Goal: Information Seeking & Learning: Learn about a topic

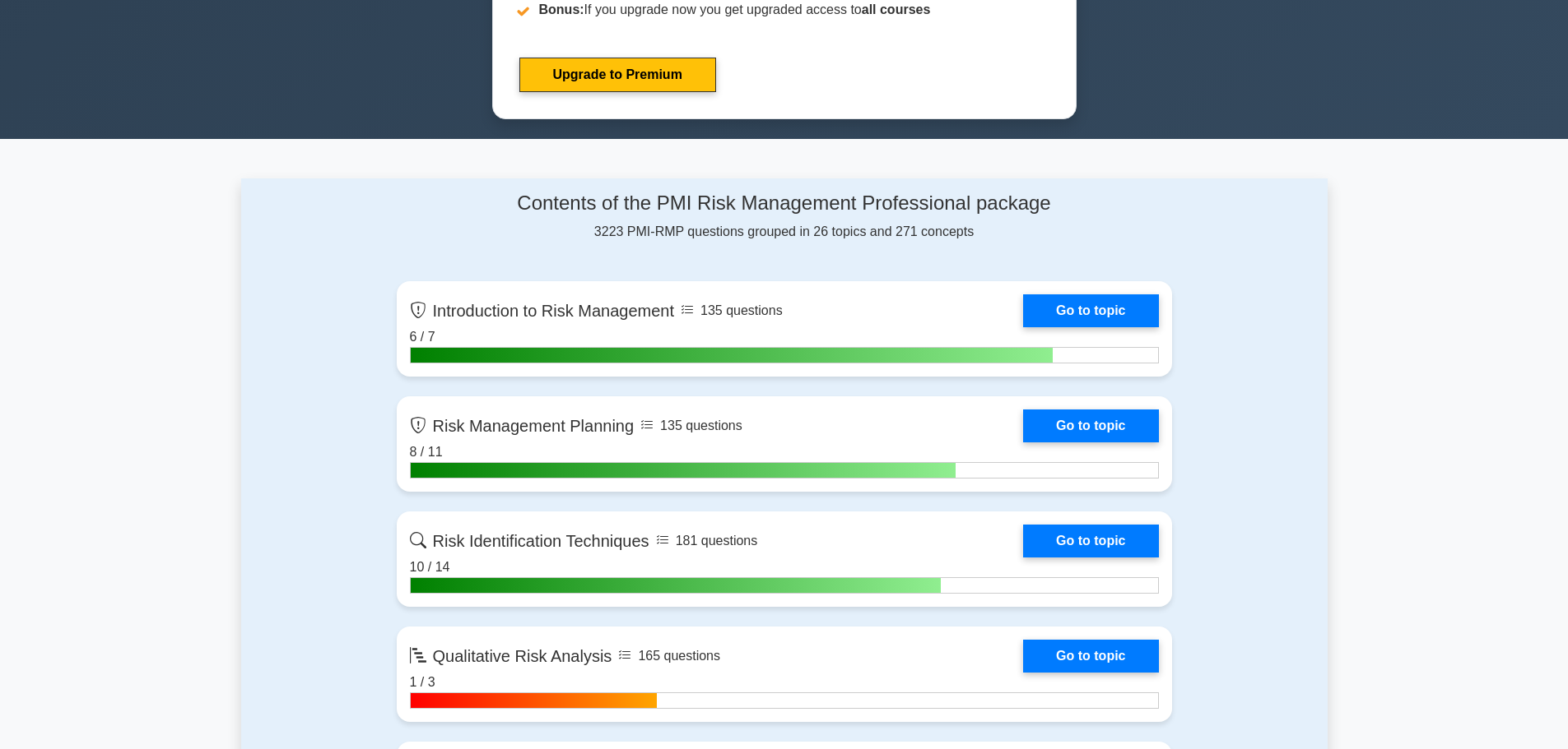
scroll to position [987, 0]
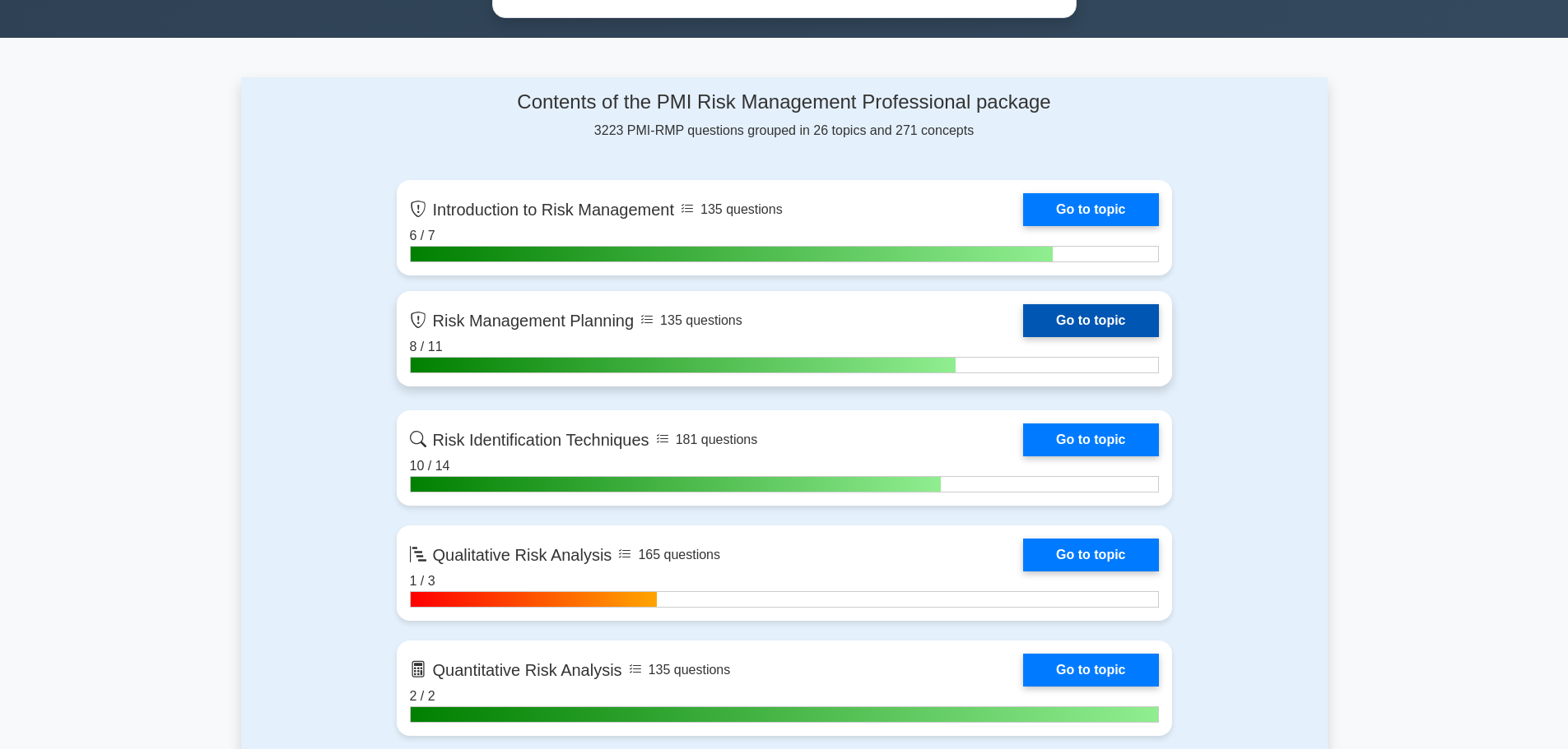
click at [1115, 324] on link "Go to topic" at bounding box center [1090, 321] width 135 height 33
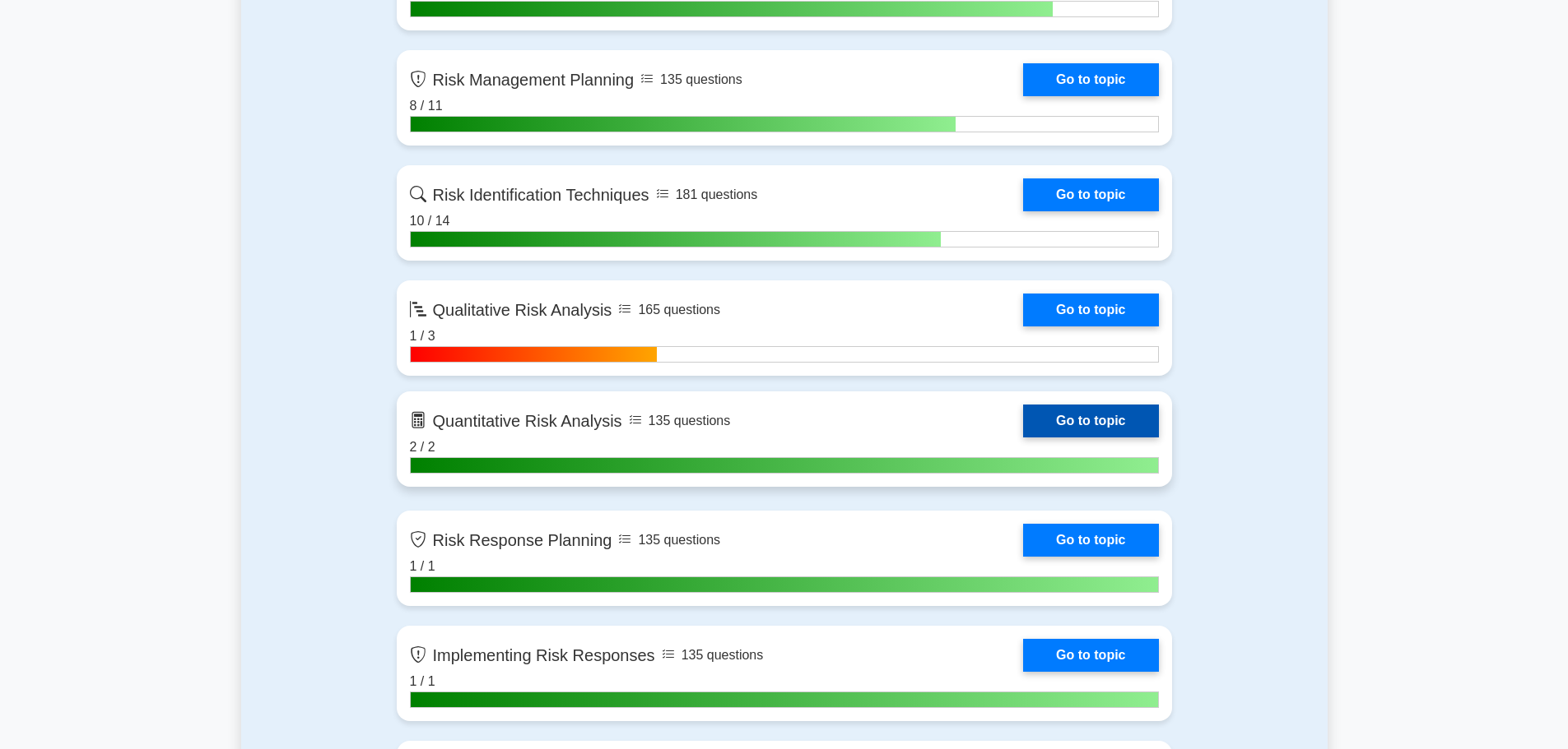
scroll to position [1234, 0]
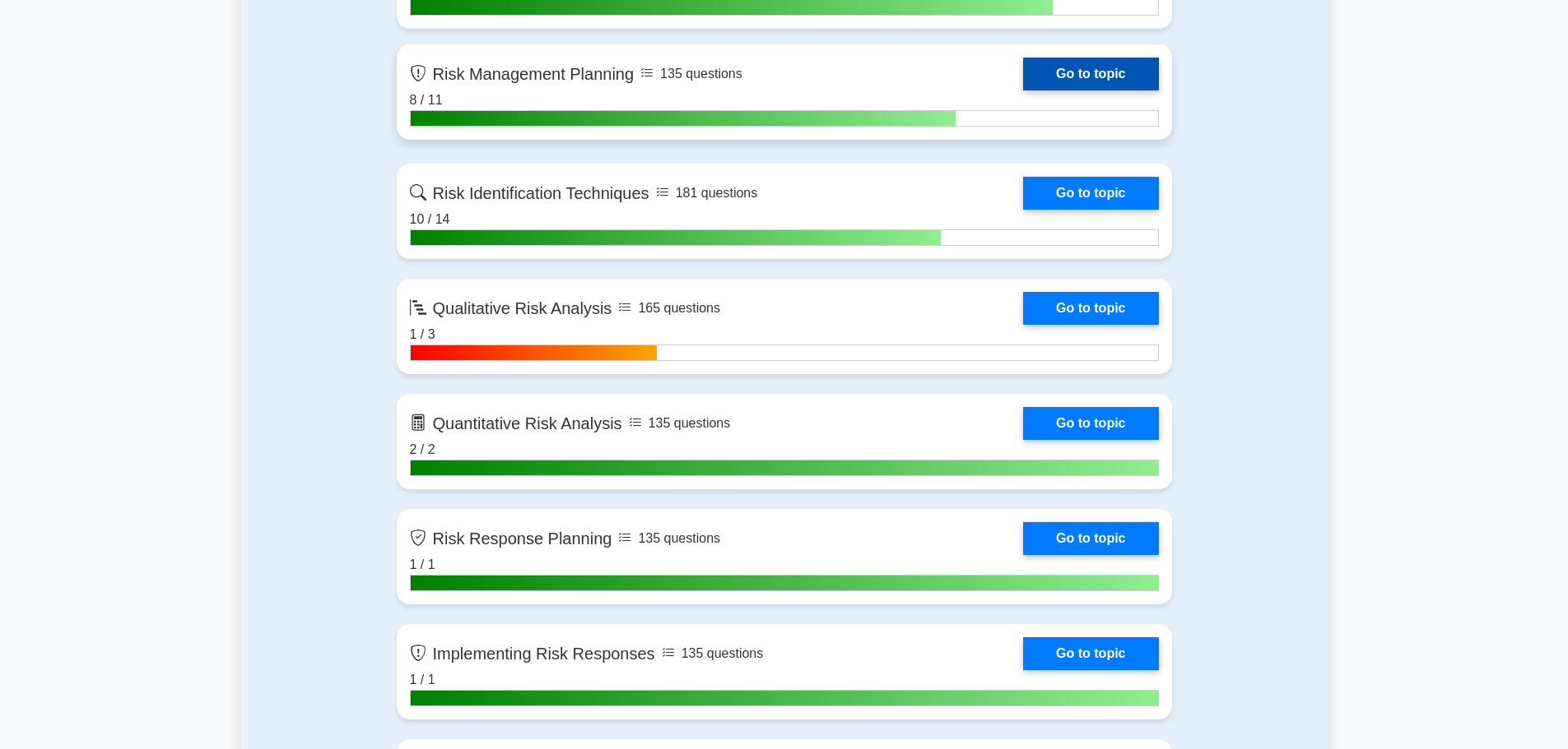
click at [1023, 89] on link "Go to topic" at bounding box center [1090, 74] width 135 height 33
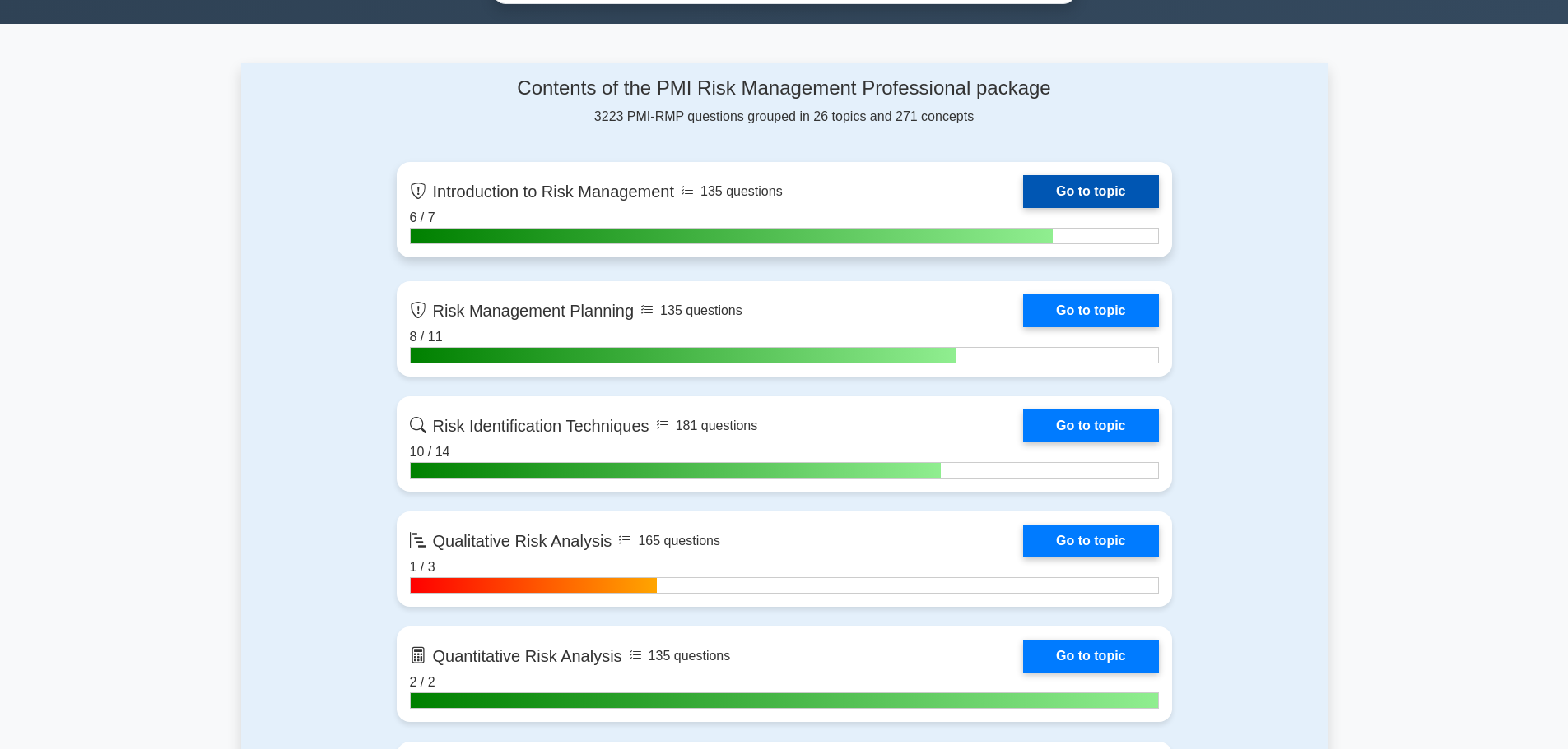
scroll to position [987, 0]
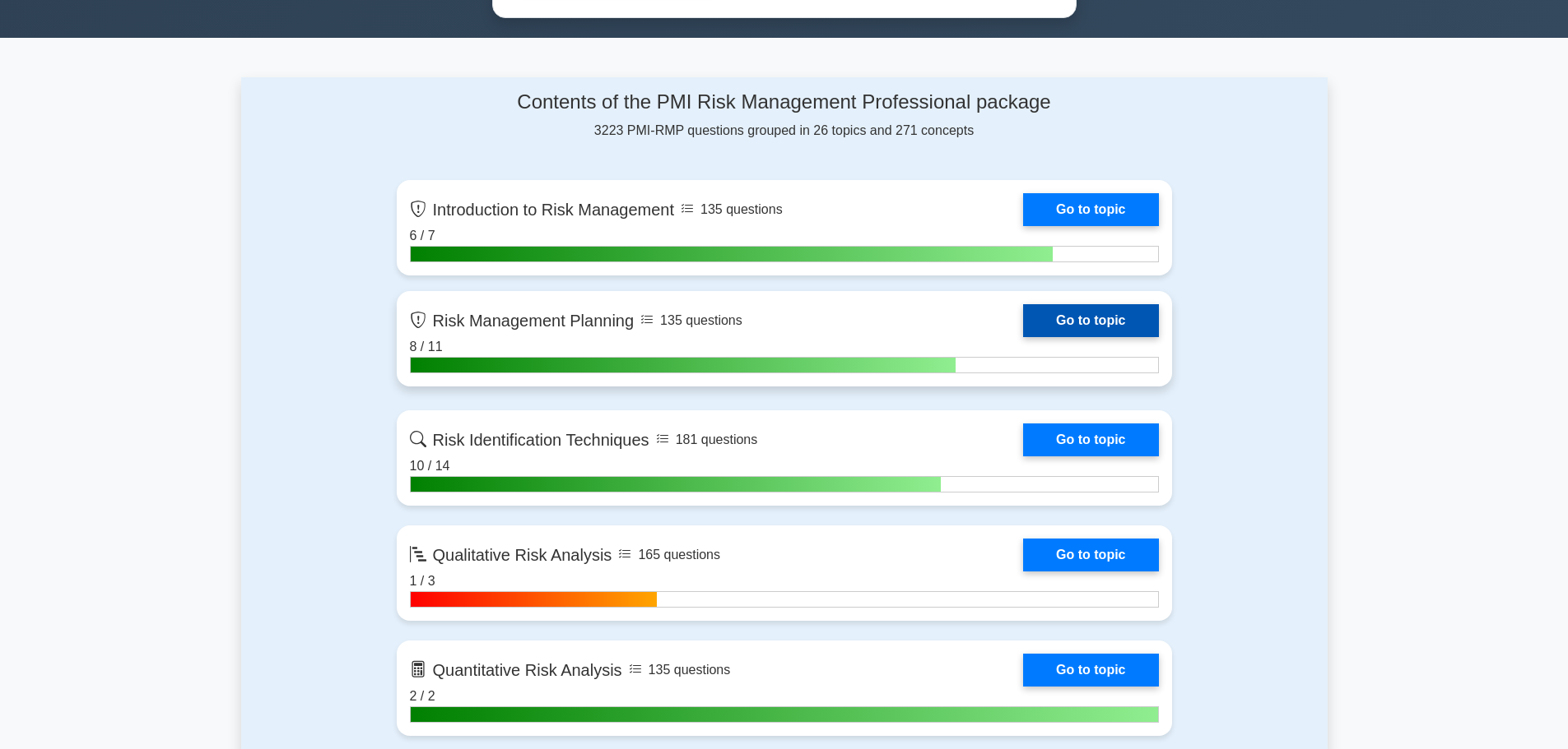
click at [1023, 328] on link "Go to topic" at bounding box center [1090, 321] width 135 height 33
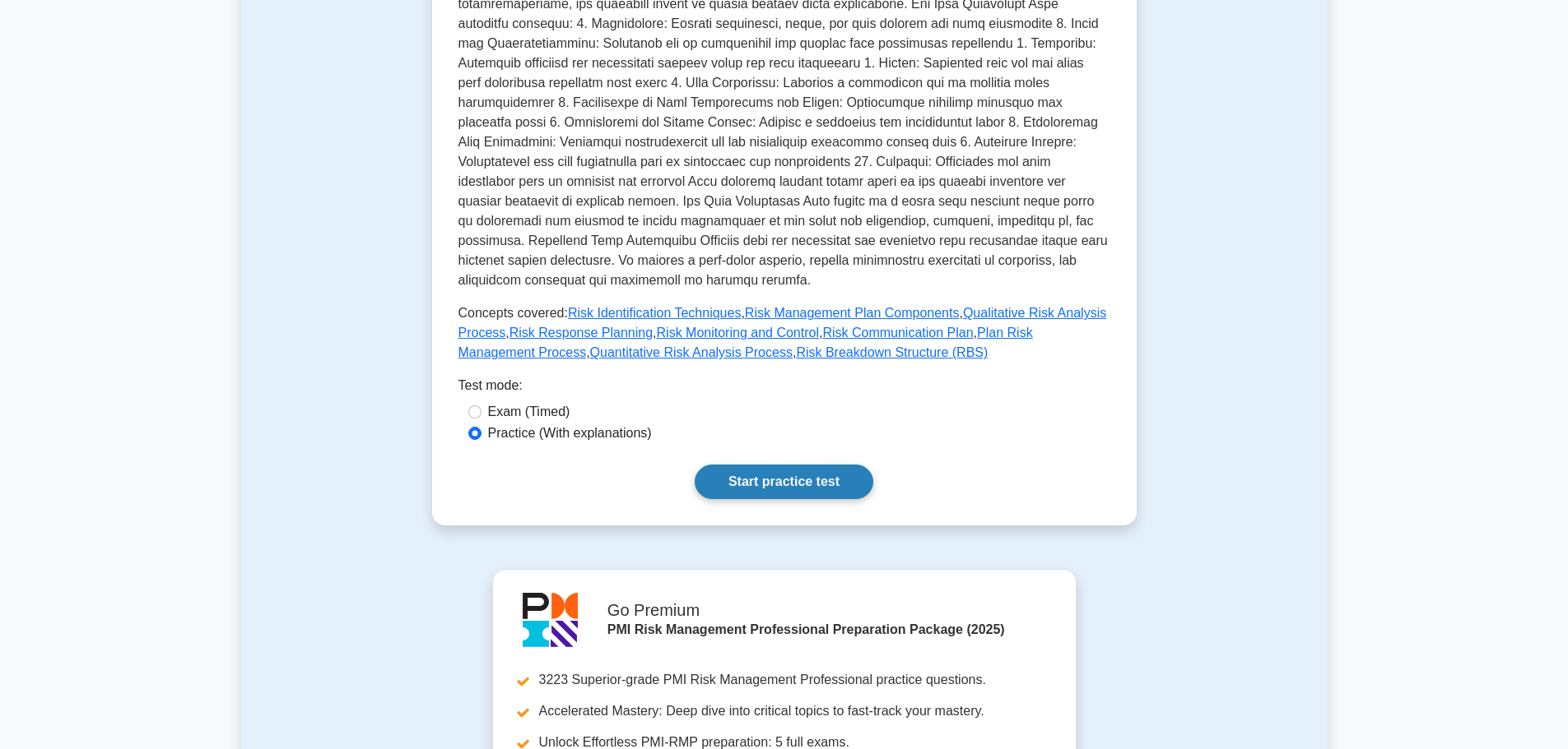
scroll to position [576, 0]
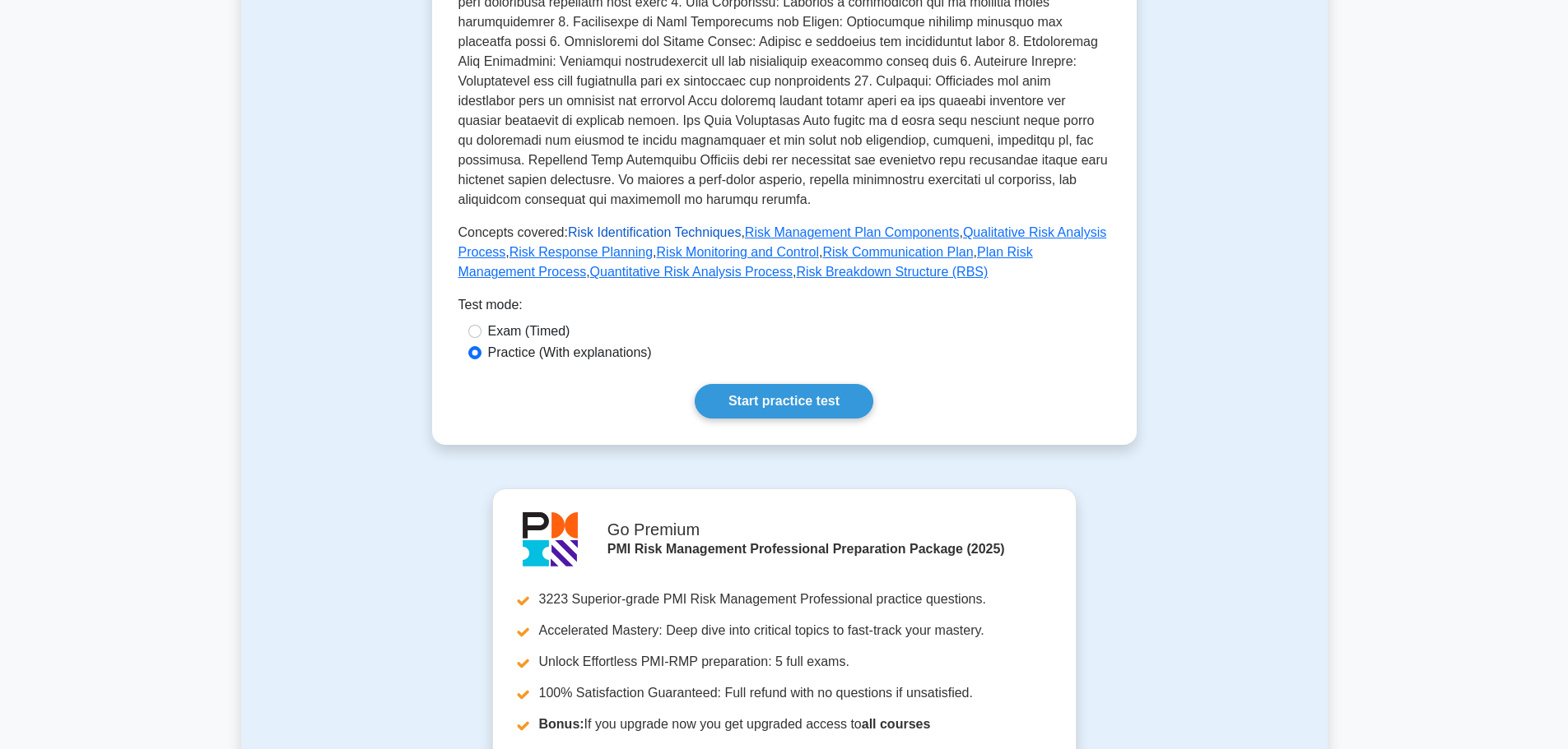
click at [596, 231] on link "Risk Identification Techniques" at bounding box center [655, 233] width 173 height 14
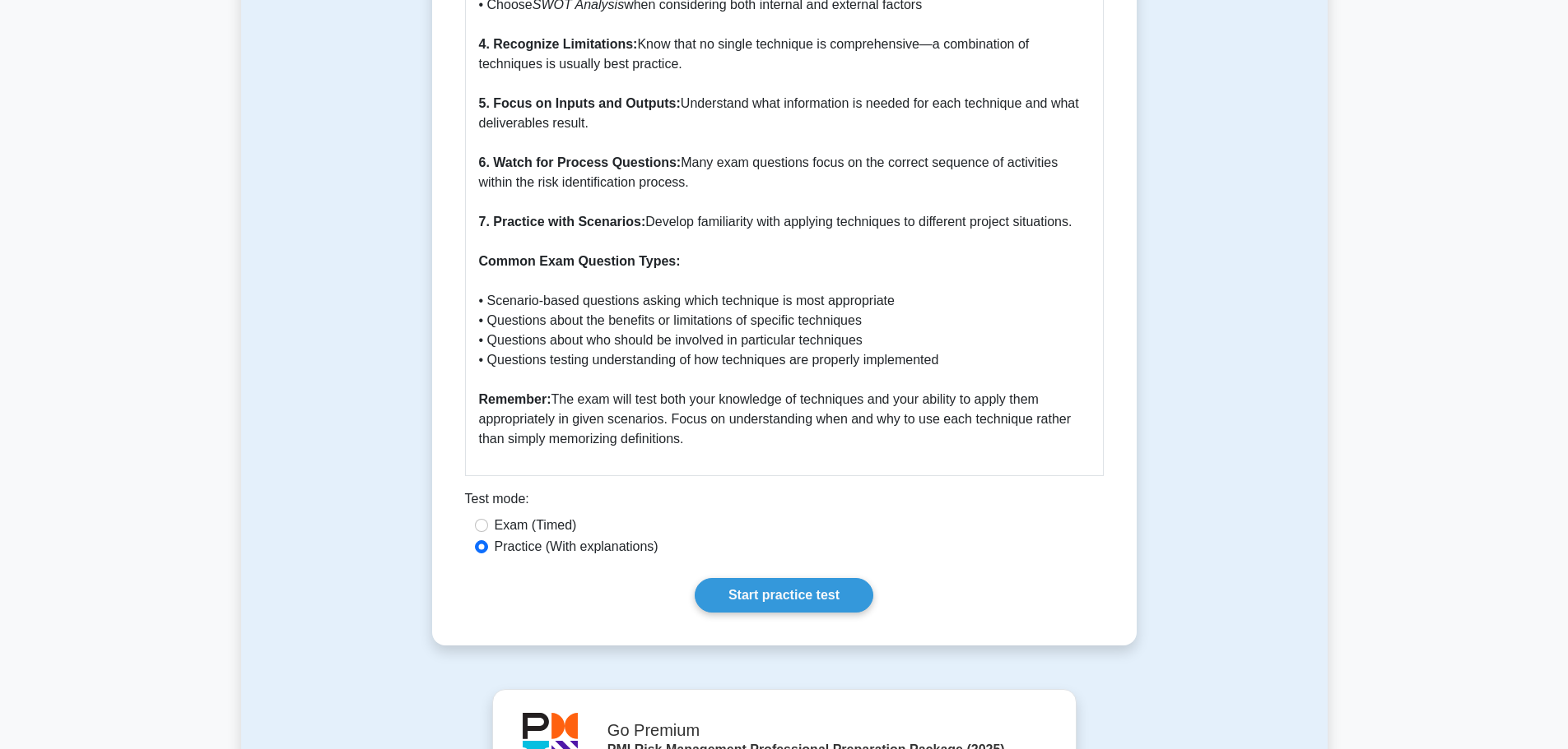
scroll to position [2385, 0]
drag, startPoint x: 693, startPoint y: 415, endPoint x: 482, endPoint y: 369, distance: 216.0
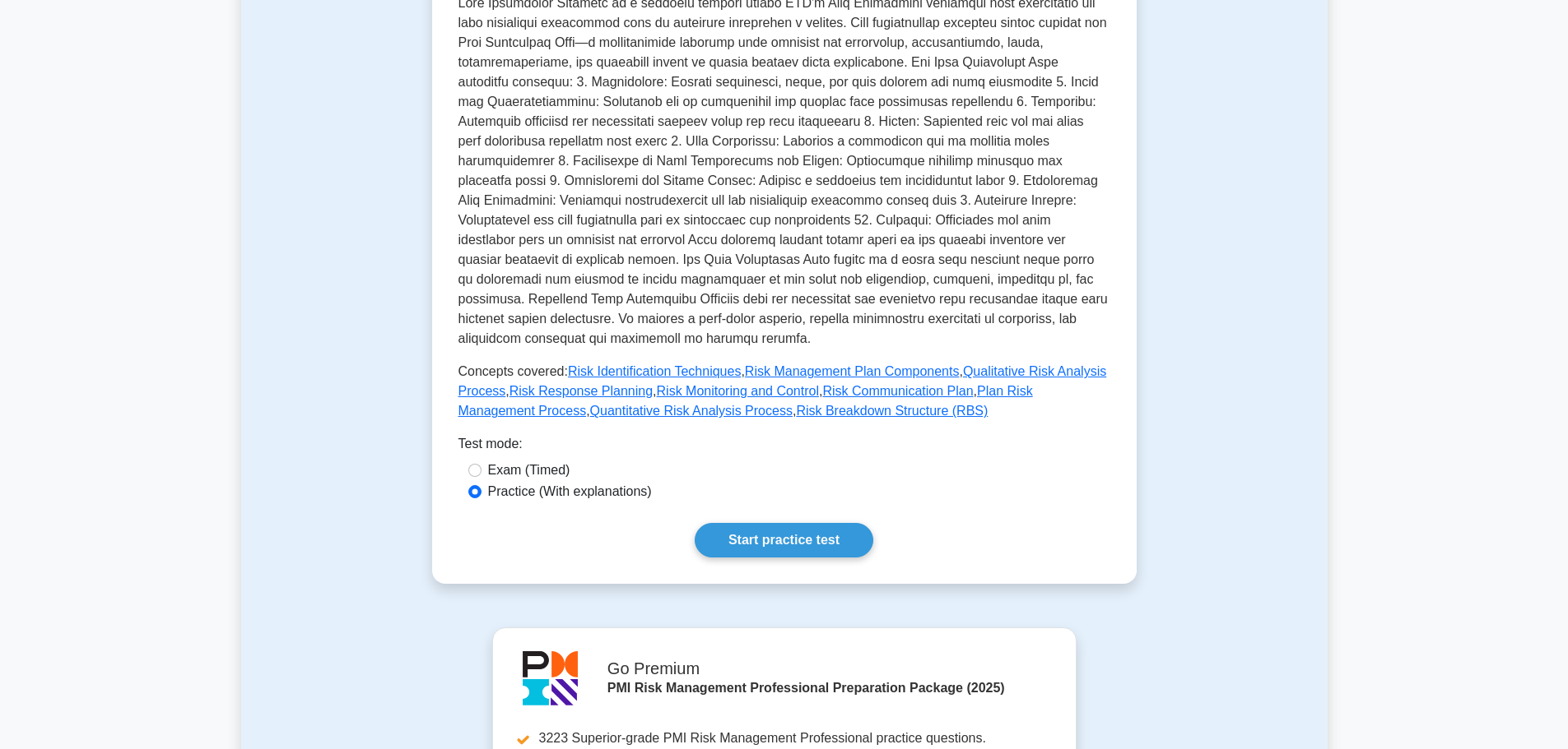
scroll to position [576, 0]
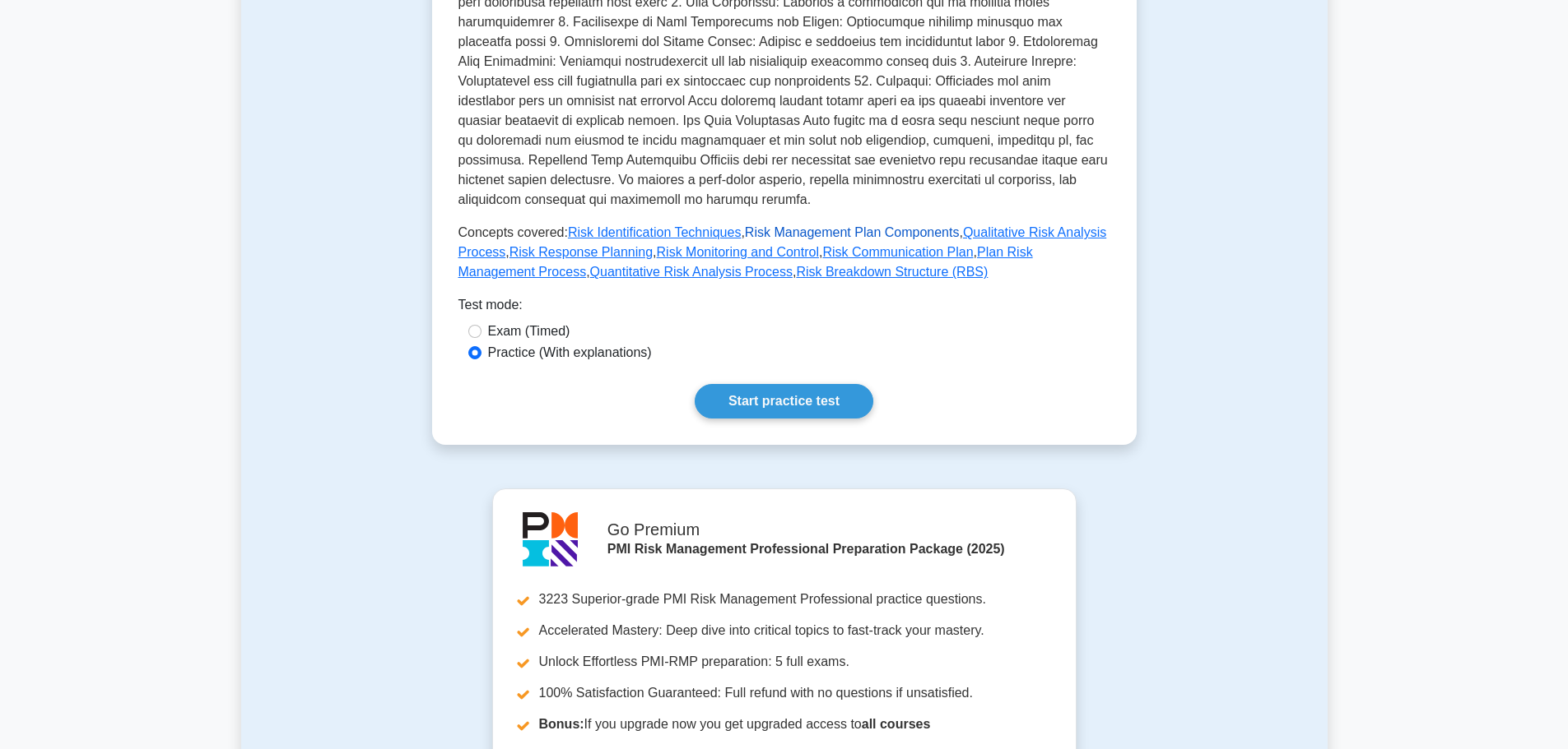
click at [798, 234] on link "Risk Management Plan Components" at bounding box center [852, 233] width 214 height 14
click at [646, 238] on link "Risk Identification Techniques" at bounding box center [655, 233] width 173 height 14
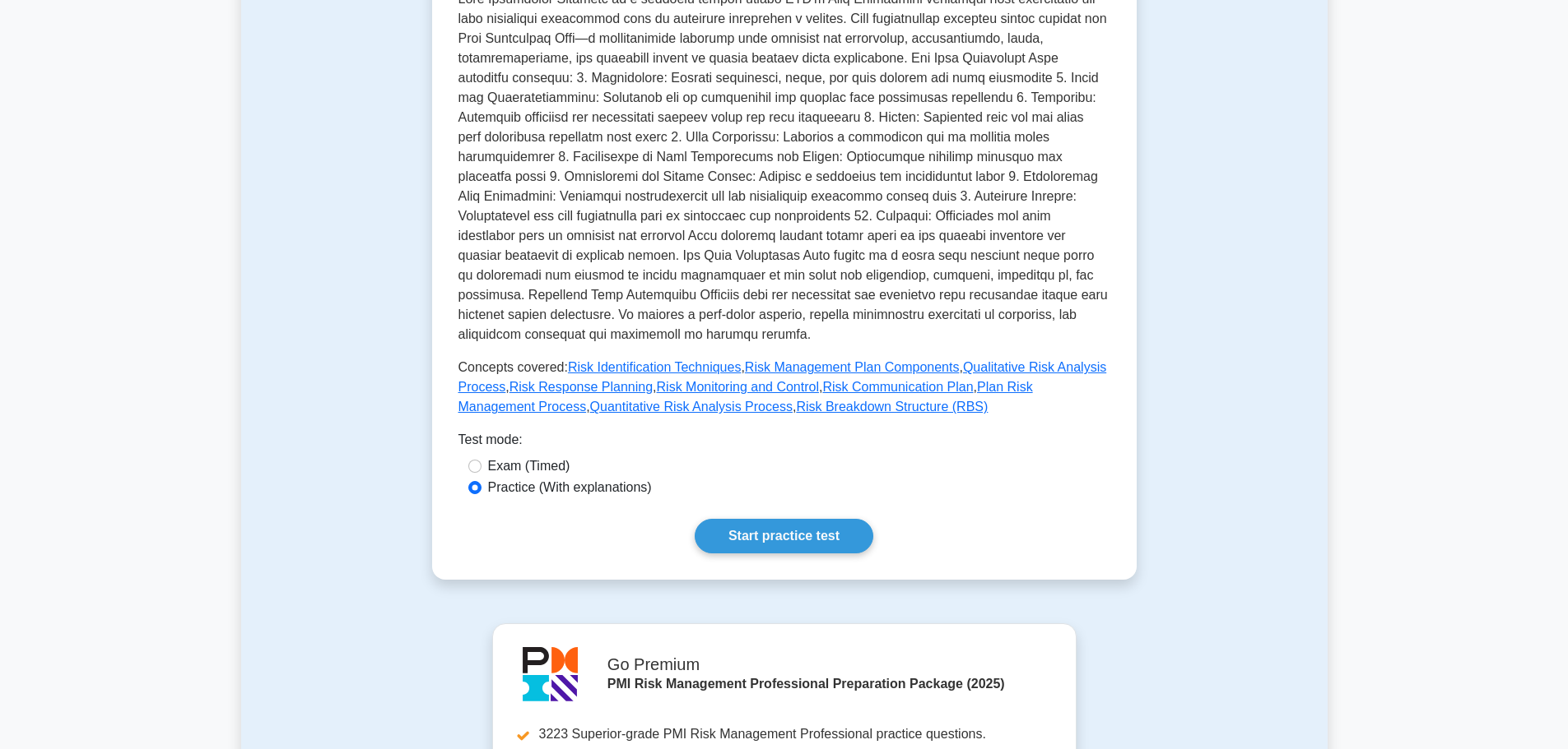
scroll to position [436, 0]
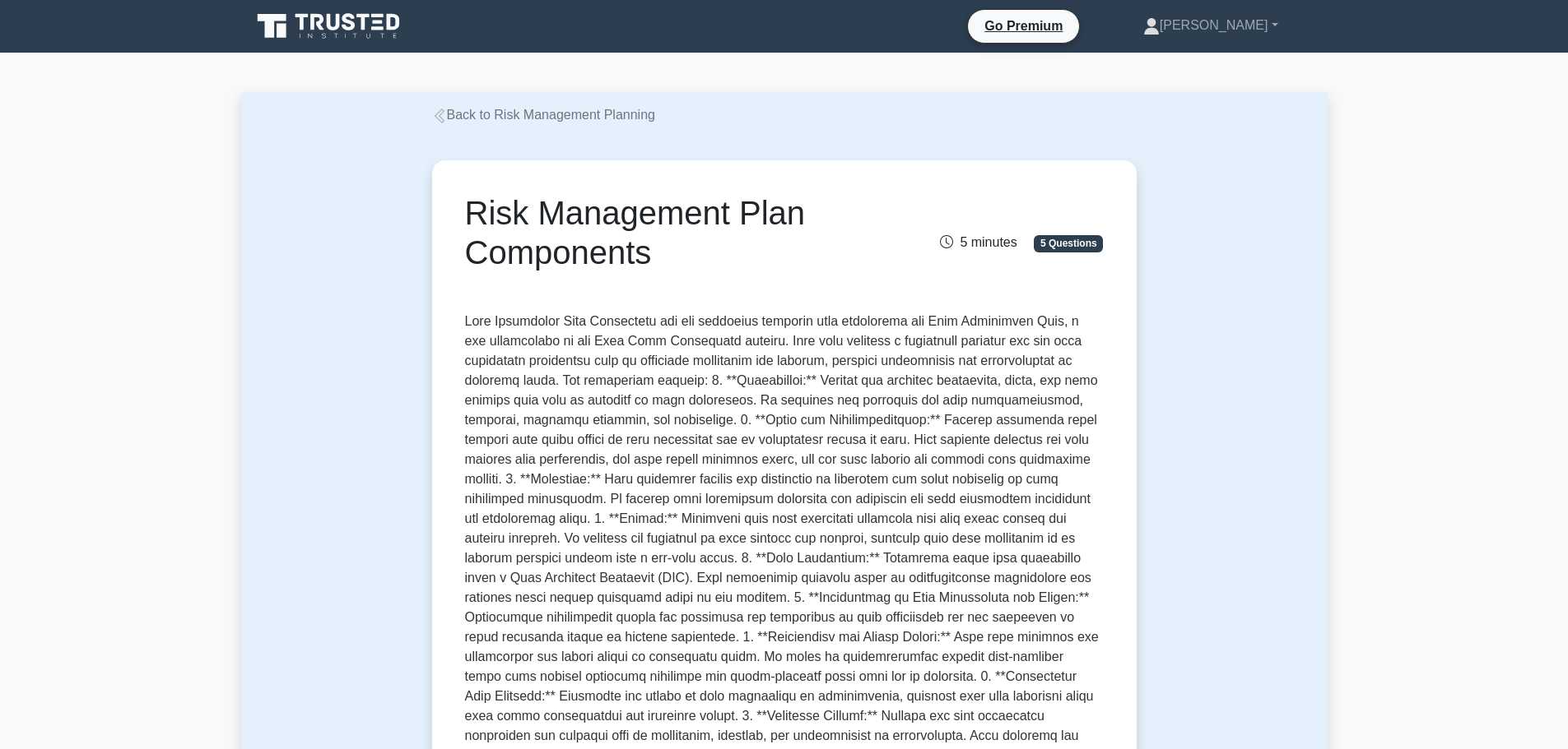
drag, startPoint x: 467, startPoint y: 212, endPoint x: 656, endPoint y: 256, distance: 194.1
click at [656, 256] on h1 "Risk Management Plan Components" at bounding box center [674, 233] width 418 height 79
copy h1 "Risk Management Plan Components"
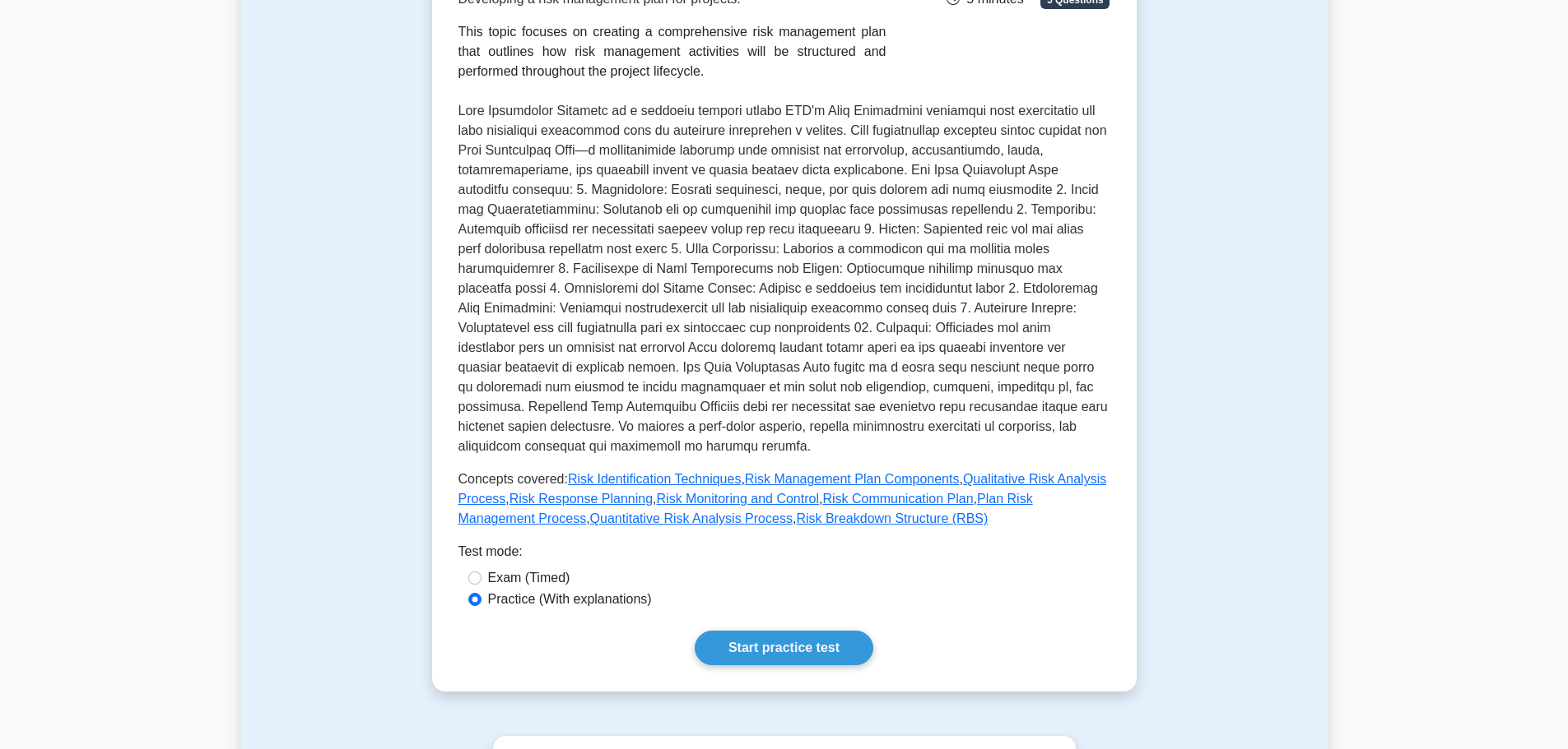
scroll to position [658, 0]
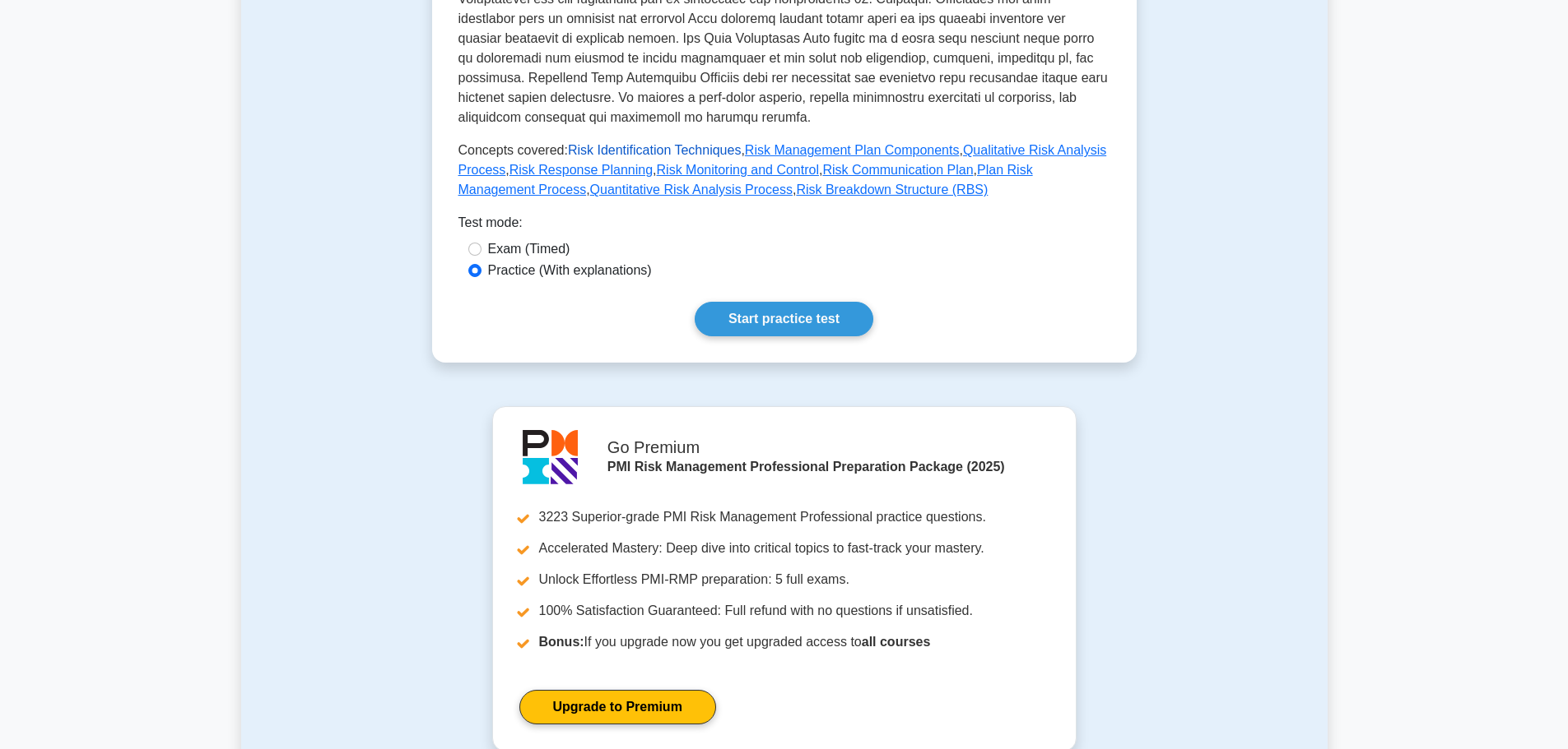
click at [625, 151] on link "Risk Identification Techniques" at bounding box center [655, 150] width 173 height 14
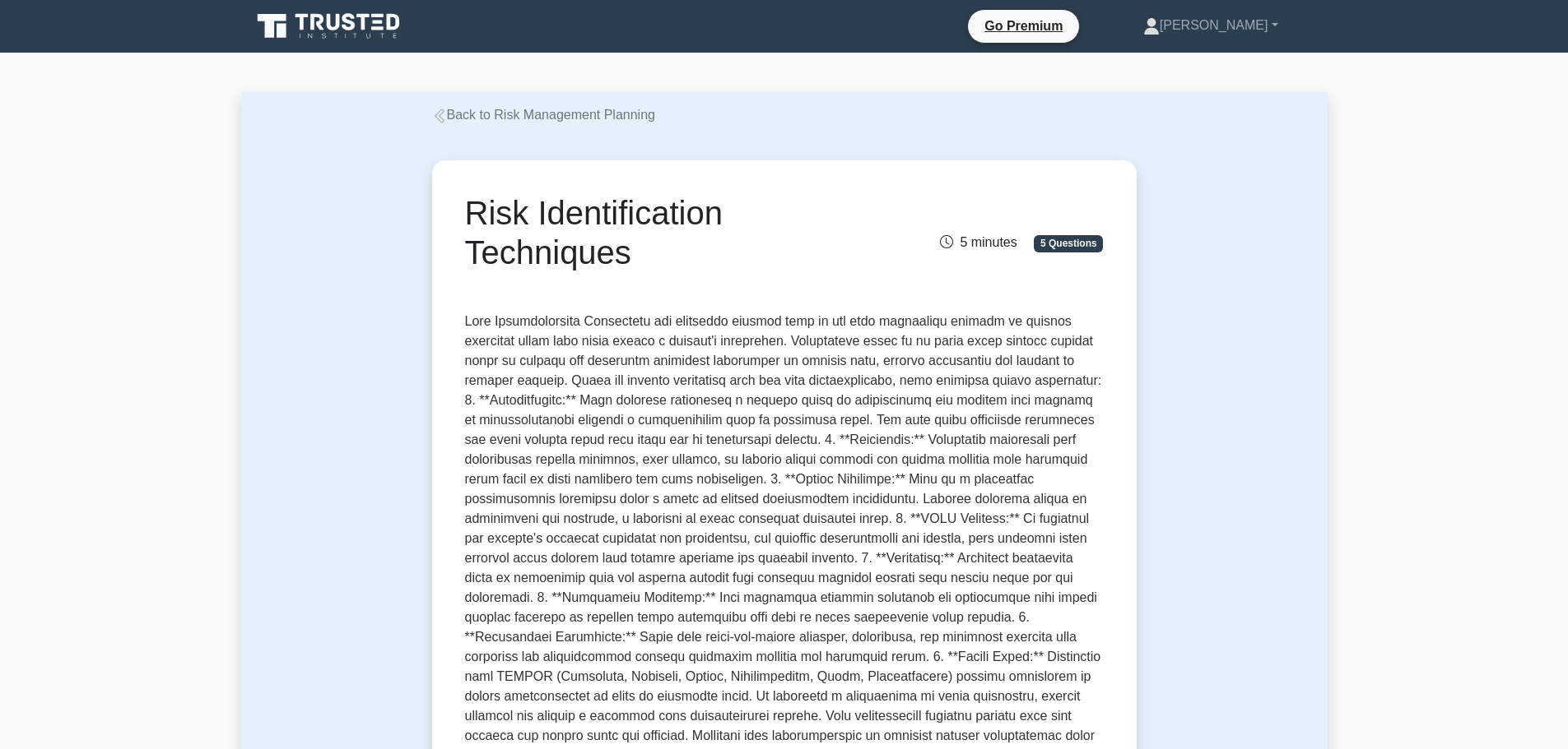
drag, startPoint x: 692, startPoint y: 254, endPoint x: 465, endPoint y: 213, distance: 230.7
copy div "Risk Identification Techniques 5 minutes 5 Questions Risk Identification Techni…"
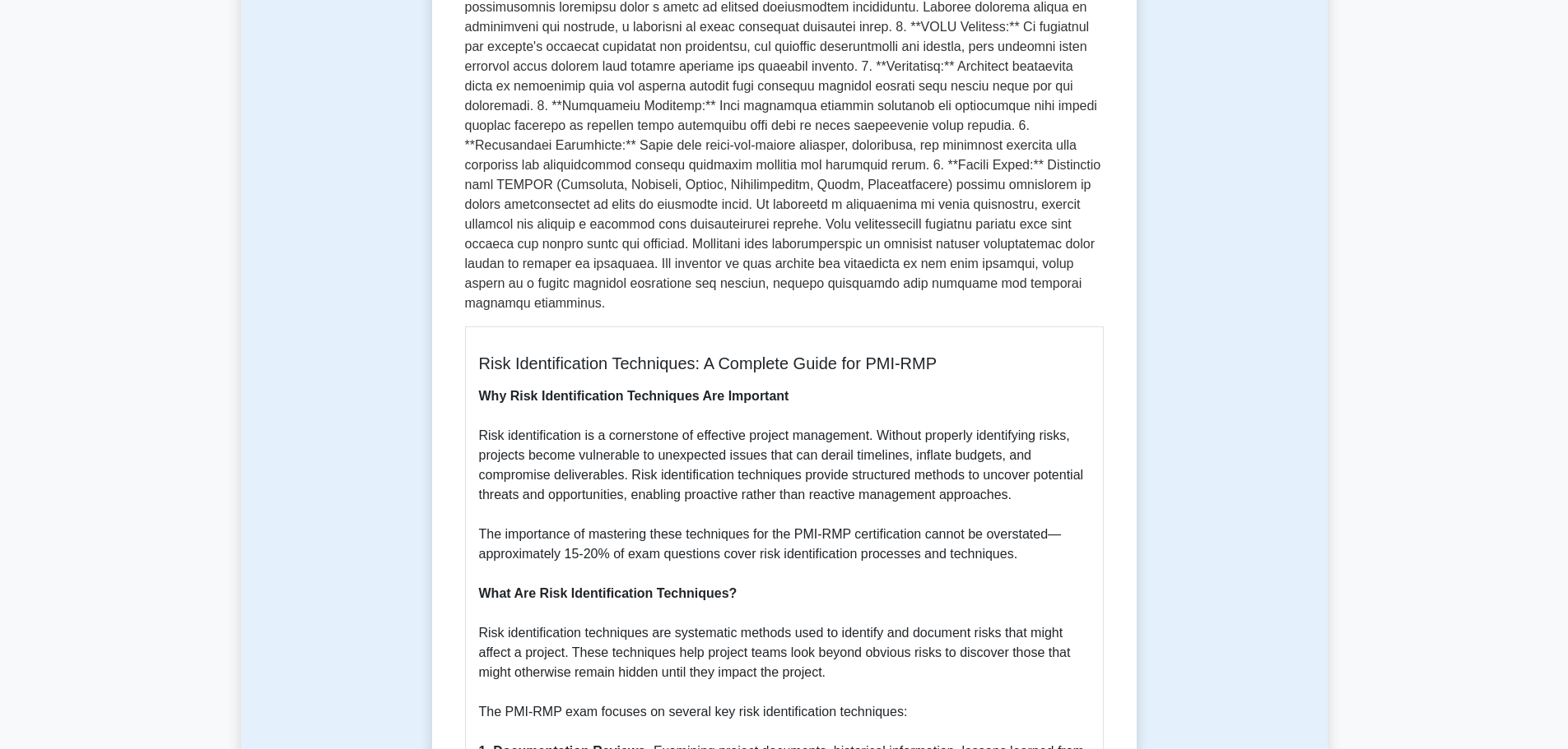
scroll to position [494, 0]
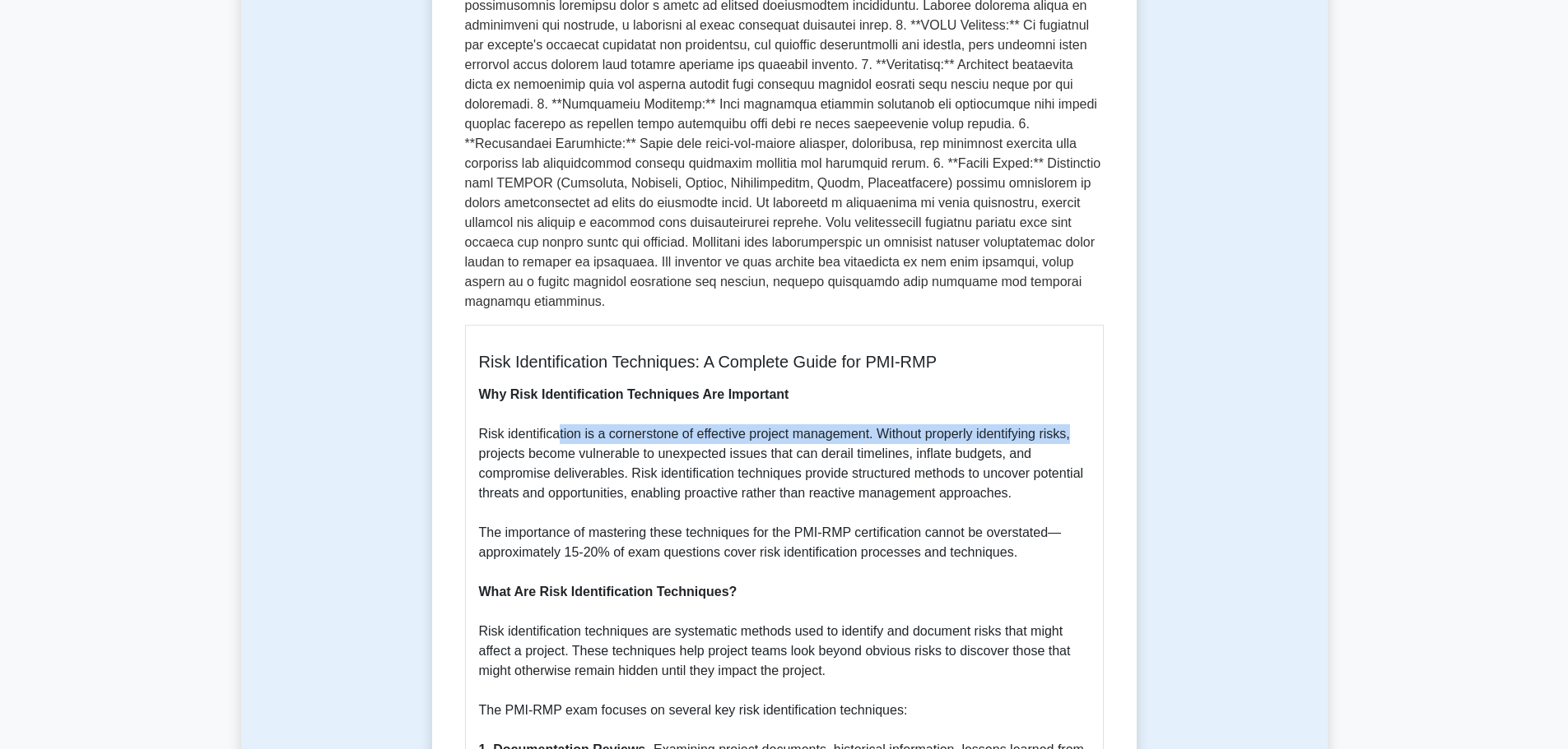
drag, startPoint x: 580, startPoint y: 412, endPoint x: 1085, endPoint y: 412, distance: 505.0
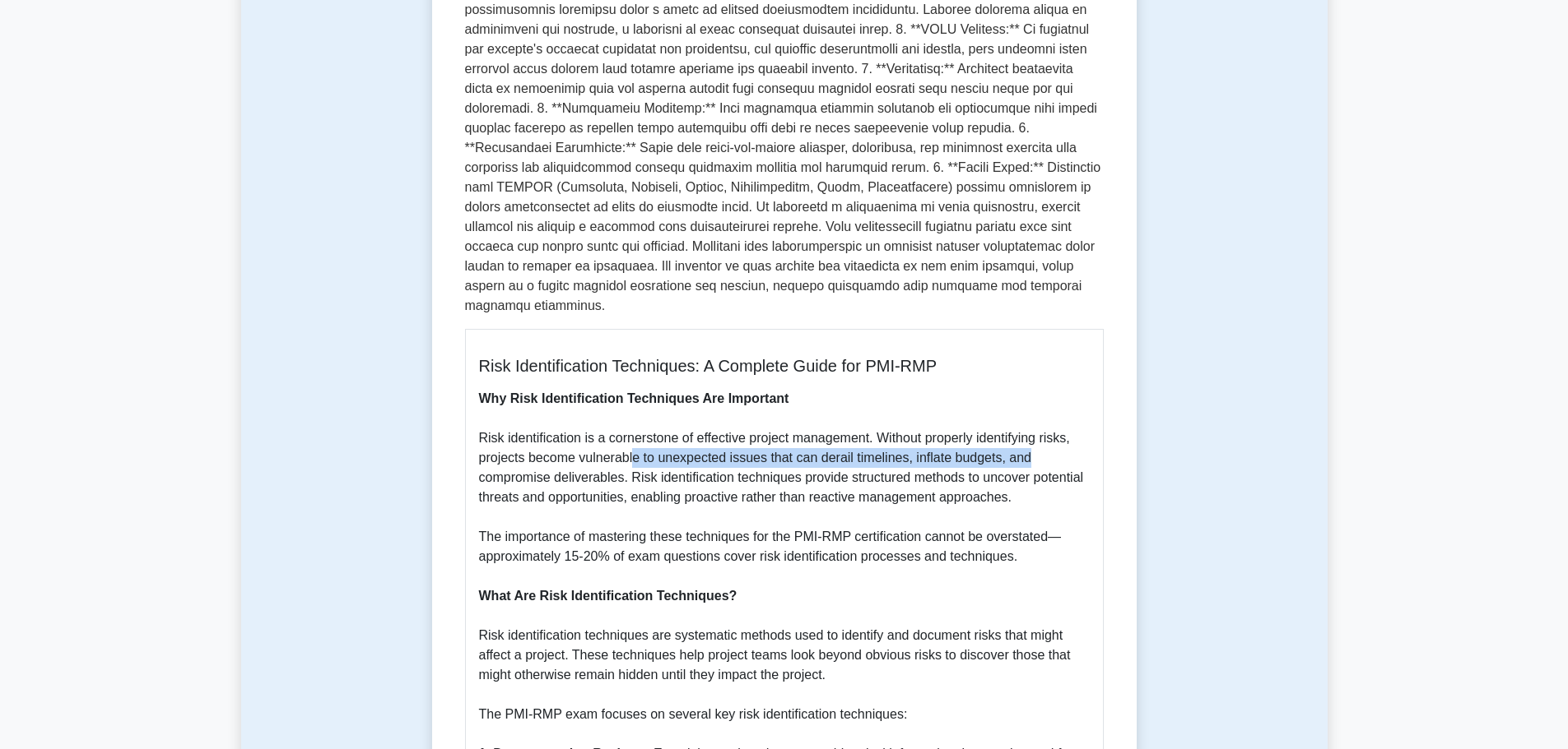
drag, startPoint x: 634, startPoint y: 433, endPoint x: 1178, endPoint y: 438, distance: 544.0
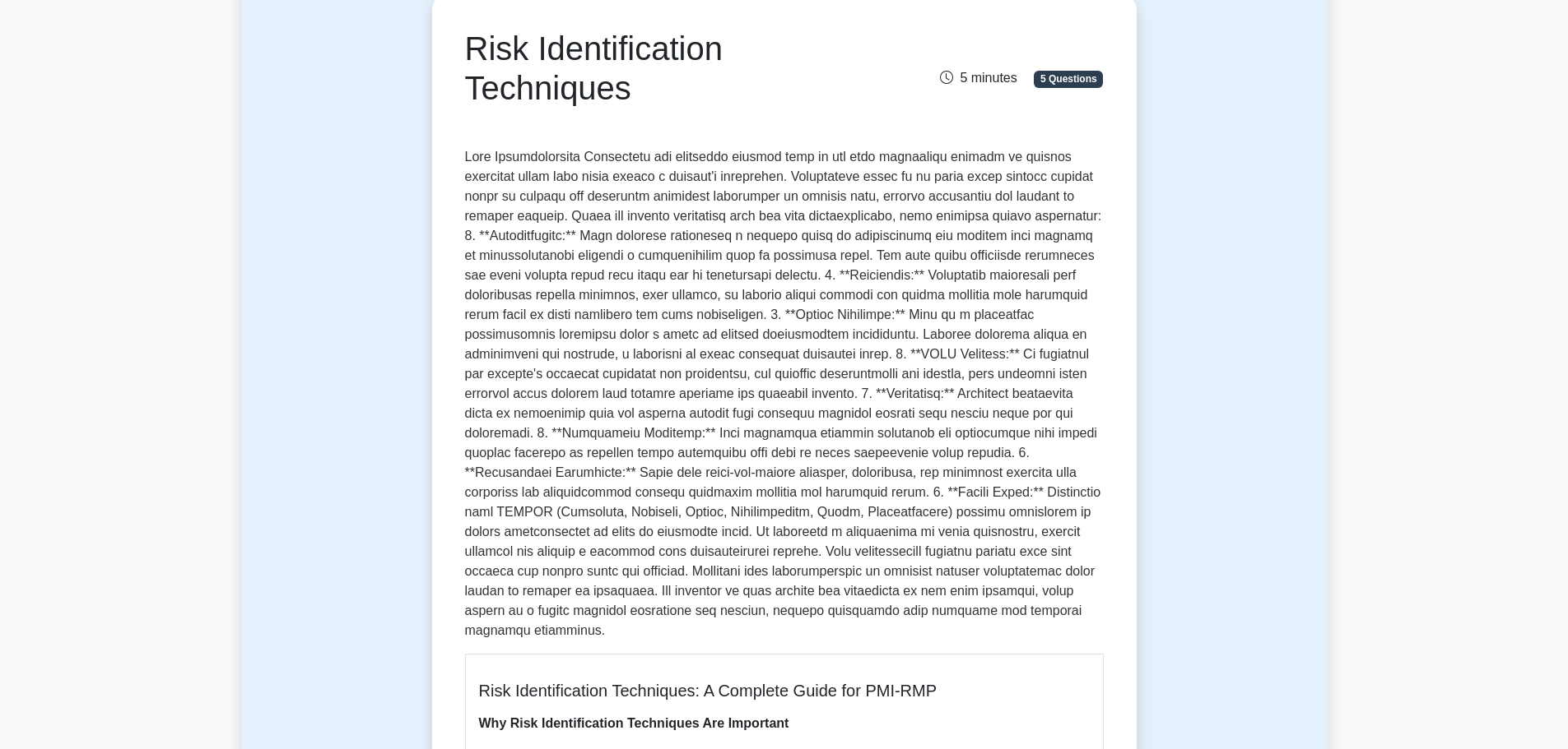
scroll to position [82, 0]
